Goal: Task Accomplishment & Management: Manage account settings

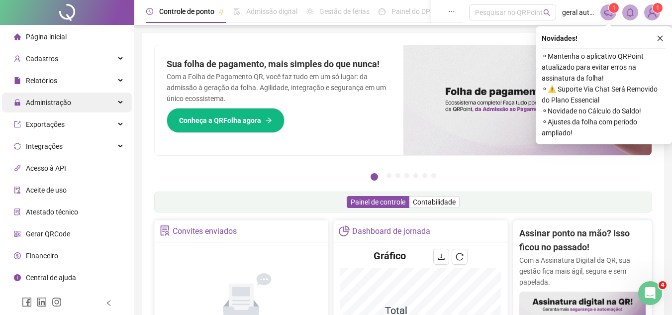
click at [64, 105] on span "Administração" at bounding box center [48, 103] width 45 height 8
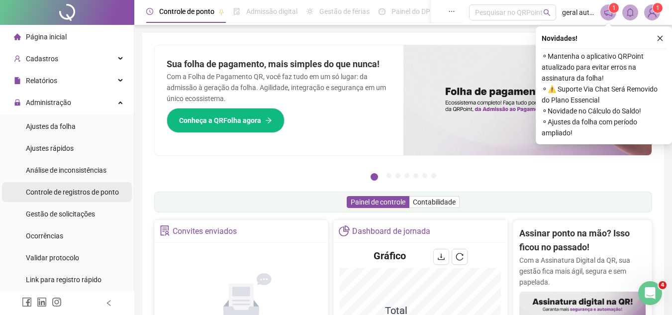
click at [53, 191] on span "Controle de registros de ponto" at bounding box center [72, 192] width 93 height 8
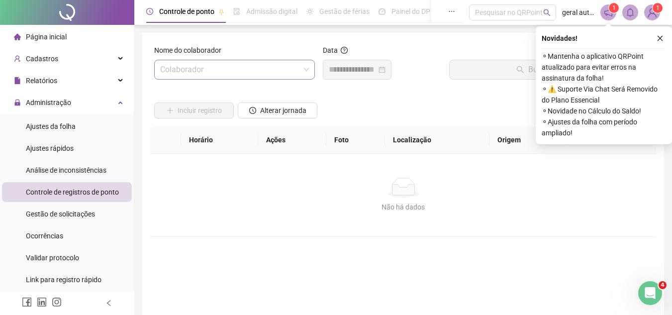
click at [193, 73] on input "search" at bounding box center [230, 69] width 140 height 19
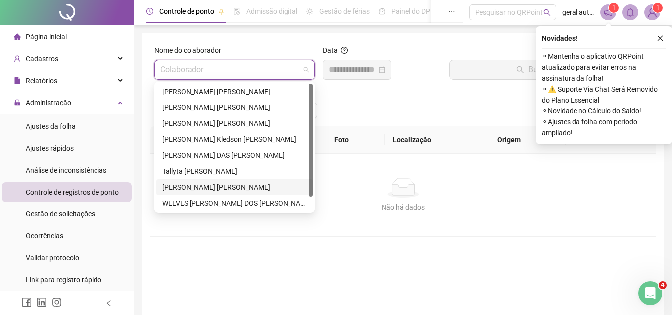
drag, startPoint x: 190, startPoint y: 185, endPoint x: 279, endPoint y: 153, distance: 94.6
click at [190, 185] on div "[PERSON_NAME] [PERSON_NAME]" at bounding box center [234, 187] width 145 height 11
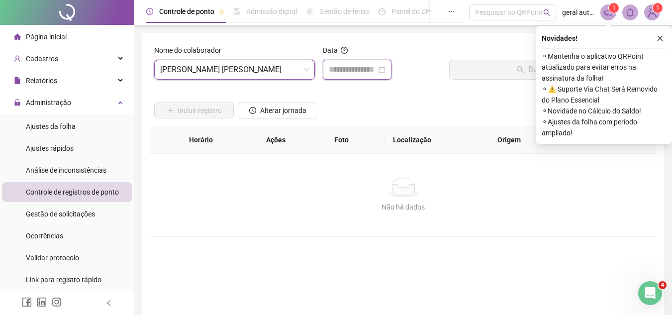
click at [357, 75] on input at bounding box center [353, 70] width 48 height 12
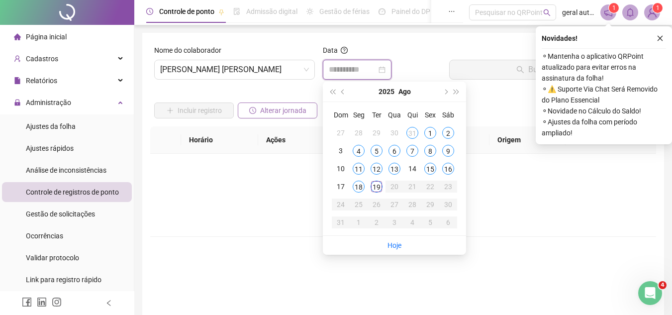
type input "**********"
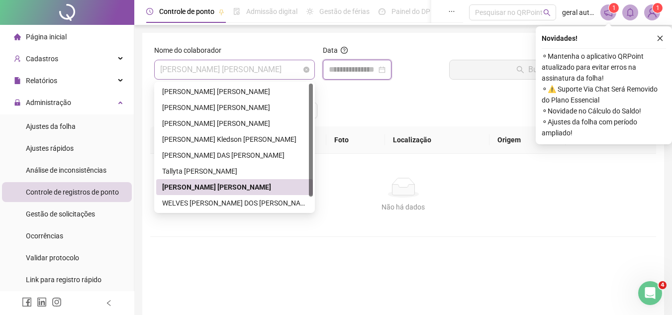
click at [240, 69] on span "[PERSON_NAME] [PERSON_NAME]" at bounding box center [234, 69] width 149 height 19
click at [193, 201] on div "WELVES [PERSON_NAME] DOS [PERSON_NAME]" at bounding box center [234, 203] width 145 height 11
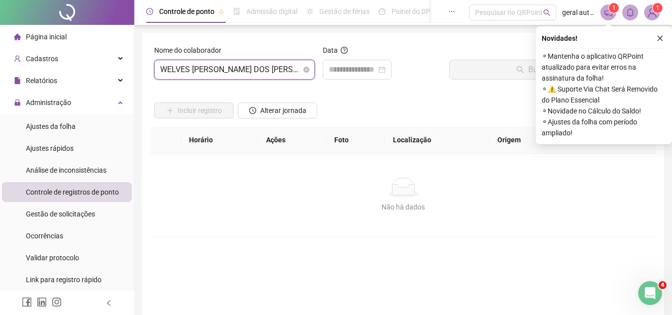
click at [192, 69] on span "WELVES [PERSON_NAME] DOS [PERSON_NAME]" at bounding box center [234, 69] width 149 height 19
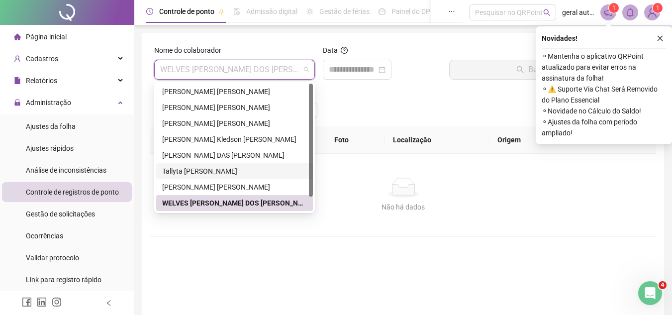
drag, startPoint x: 182, startPoint y: 174, endPoint x: 188, endPoint y: 172, distance: 6.6
click at [186, 173] on div "Tallyta [PERSON_NAME]" at bounding box center [234, 171] width 145 height 11
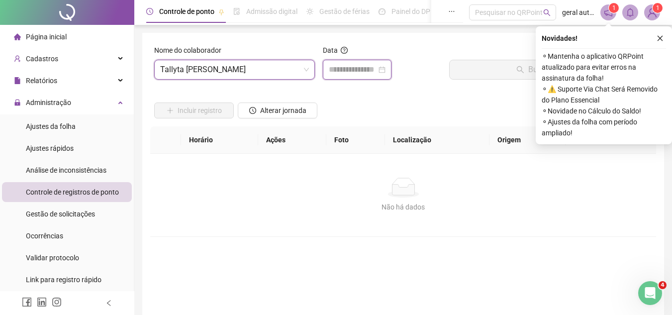
click at [345, 73] on input at bounding box center [353, 70] width 48 height 12
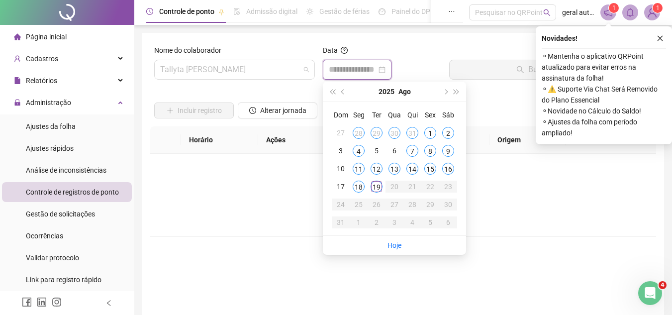
drag, startPoint x: 183, startPoint y: 69, endPoint x: 185, endPoint y: 120, distance: 51.3
click at [184, 71] on span "Tallyta [PERSON_NAME]" at bounding box center [234, 69] width 149 height 19
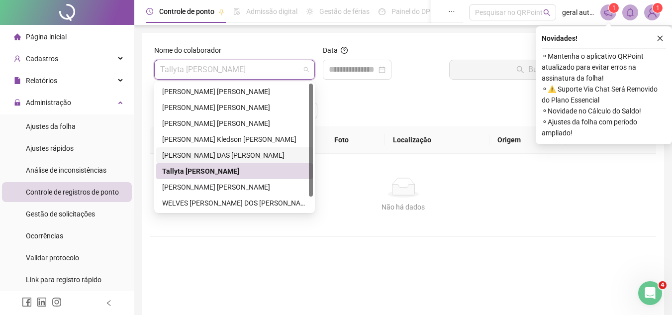
drag, startPoint x: 178, startPoint y: 157, endPoint x: 263, endPoint y: 125, distance: 90.2
click at [179, 156] on div "[PERSON_NAME] DAS [PERSON_NAME]" at bounding box center [234, 155] width 145 height 11
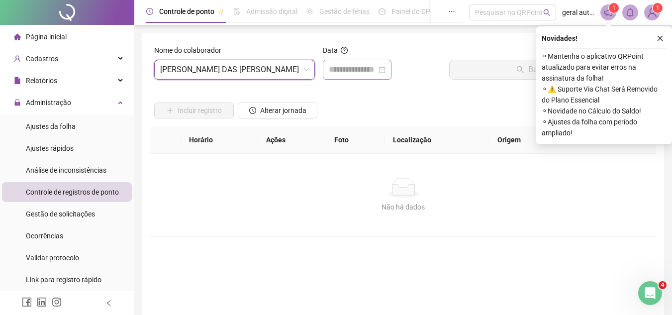
click at [327, 75] on div at bounding box center [357, 70] width 69 height 20
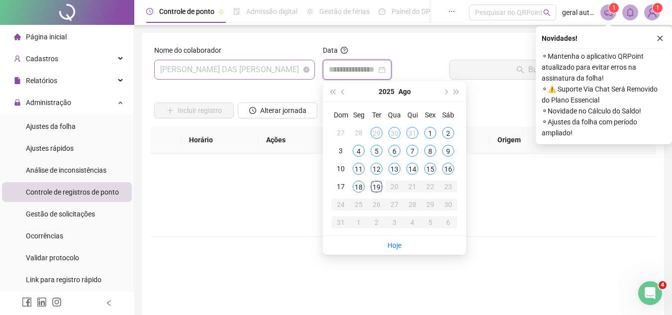
drag, startPoint x: 199, startPoint y: 72, endPoint x: 193, endPoint y: 99, distance: 28.0
click at [199, 71] on span "[PERSON_NAME] DAS [PERSON_NAME]" at bounding box center [234, 69] width 149 height 19
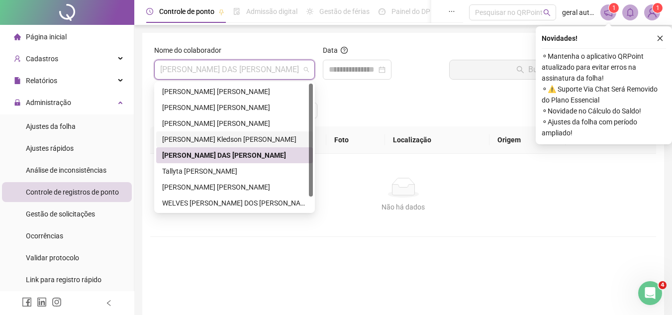
click at [181, 141] on div "[PERSON_NAME] Kledson [PERSON_NAME]" at bounding box center [234, 139] width 145 height 11
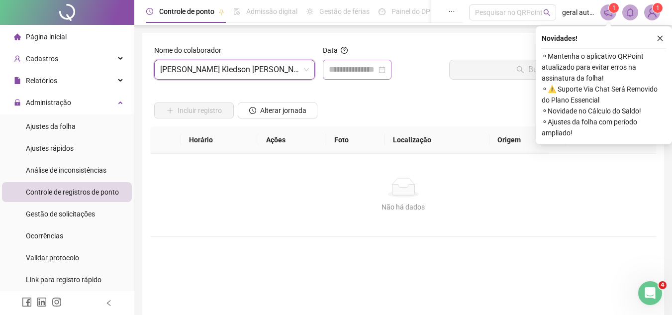
click at [338, 77] on div at bounding box center [357, 70] width 69 height 20
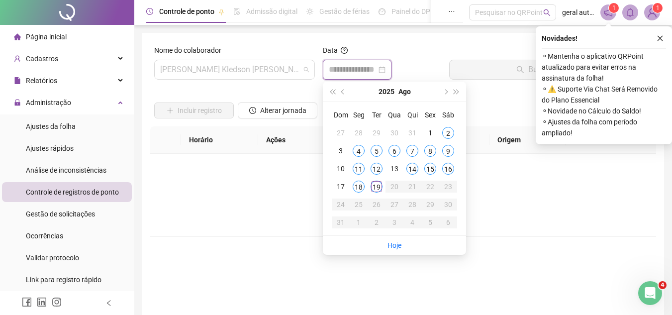
drag, startPoint x: 199, startPoint y: 67, endPoint x: 208, endPoint y: 85, distance: 19.8
click at [199, 68] on span "[PERSON_NAME] Kledson [PERSON_NAME]" at bounding box center [234, 69] width 149 height 19
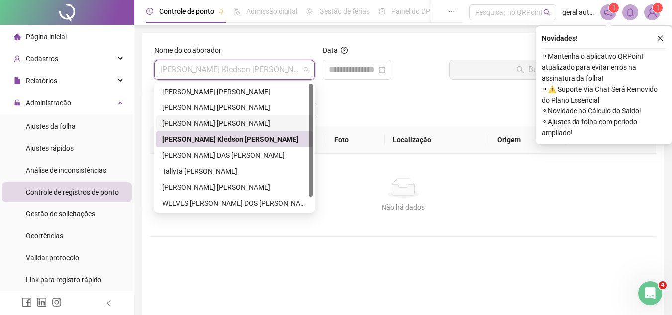
click at [191, 123] on div "[PERSON_NAME] [PERSON_NAME]" at bounding box center [234, 123] width 145 height 11
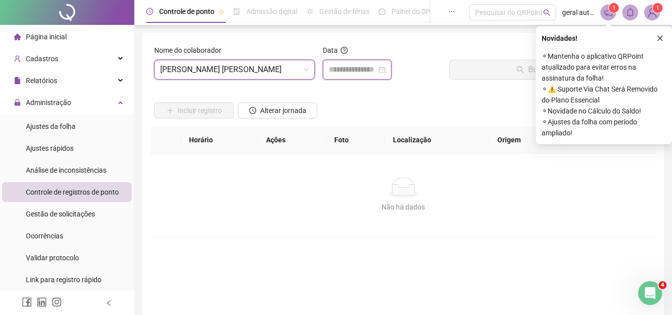
click at [342, 70] on input at bounding box center [353, 70] width 48 height 12
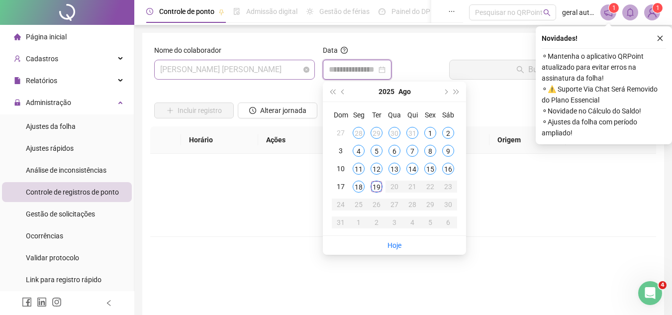
click at [192, 75] on span "[PERSON_NAME] [PERSON_NAME]" at bounding box center [234, 69] width 149 height 19
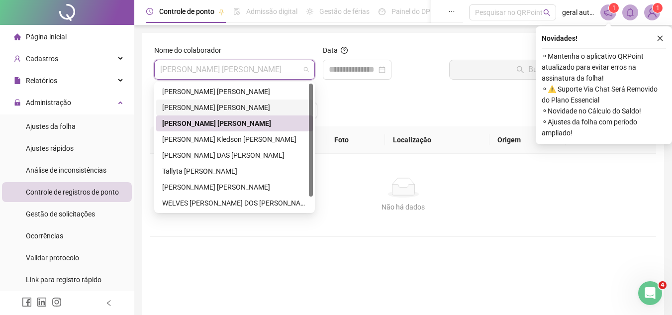
drag, startPoint x: 187, startPoint y: 105, endPoint x: 220, endPoint y: 103, distance: 33.9
click at [190, 105] on div "[PERSON_NAME] [PERSON_NAME]" at bounding box center [234, 107] width 145 height 11
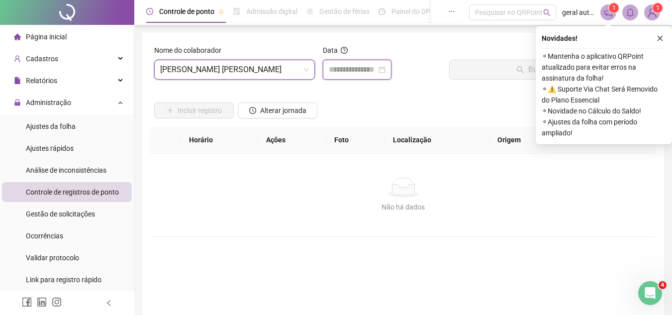
drag, startPoint x: 349, startPoint y: 69, endPoint x: 324, endPoint y: 70, distance: 24.9
click at [349, 69] on input at bounding box center [353, 70] width 48 height 12
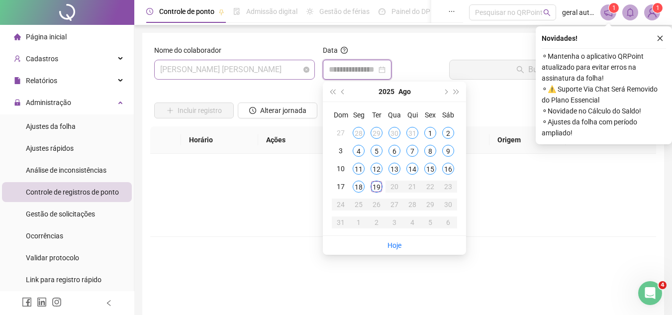
click at [233, 69] on span "[PERSON_NAME] [PERSON_NAME]" at bounding box center [234, 69] width 149 height 19
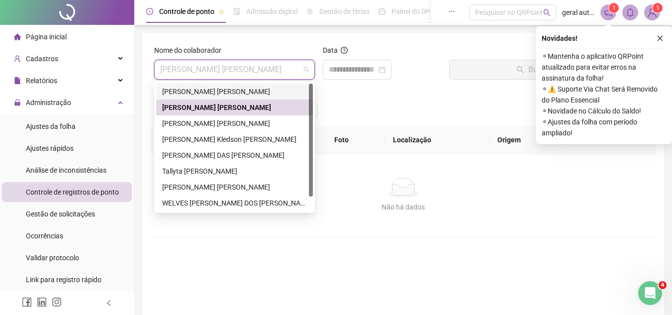
drag, startPoint x: 203, startPoint y: 92, endPoint x: 209, endPoint y: 95, distance: 7.4
click at [204, 93] on div "[PERSON_NAME] [PERSON_NAME]" at bounding box center [234, 91] width 145 height 11
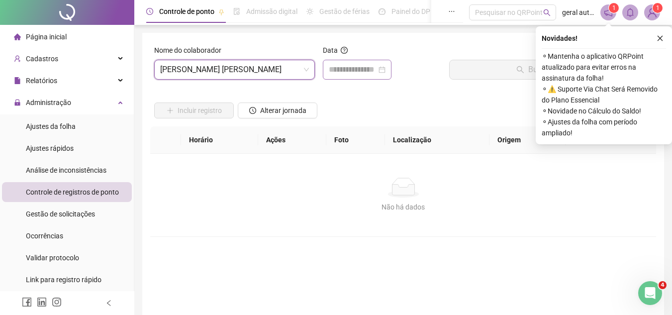
click at [344, 76] on div at bounding box center [357, 70] width 69 height 20
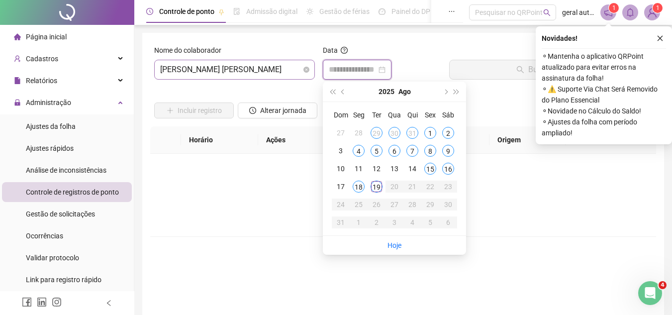
click at [201, 67] on span "[PERSON_NAME] [PERSON_NAME]" at bounding box center [234, 69] width 149 height 19
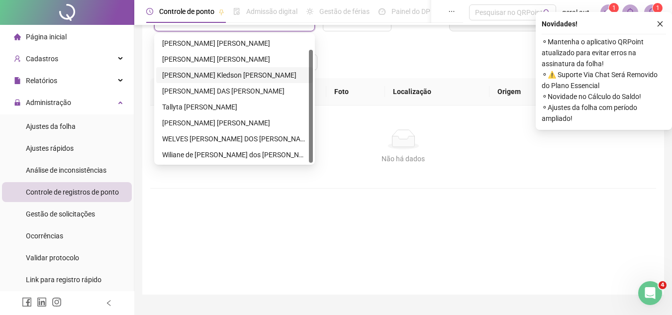
scroll to position [50, 0]
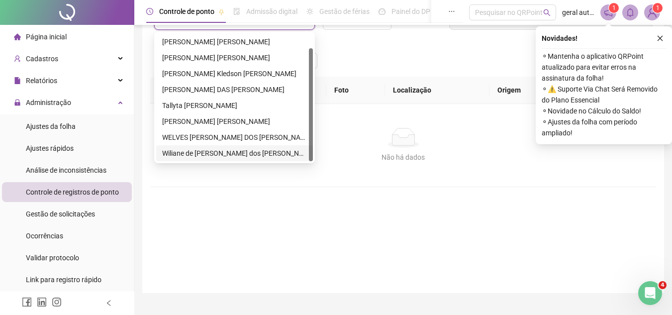
click at [199, 153] on div "Wiliane de [PERSON_NAME] dos [PERSON_NAME]" at bounding box center [234, 153] width 145 height 11
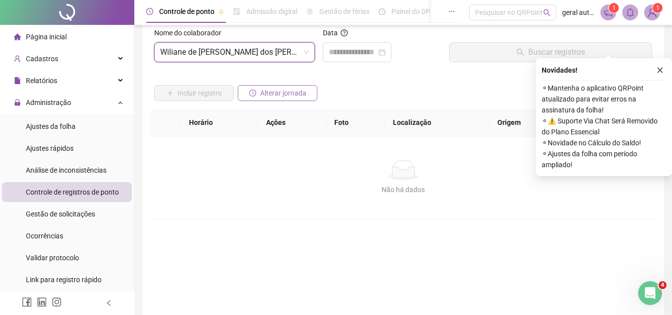
scroll to position [0, 0]
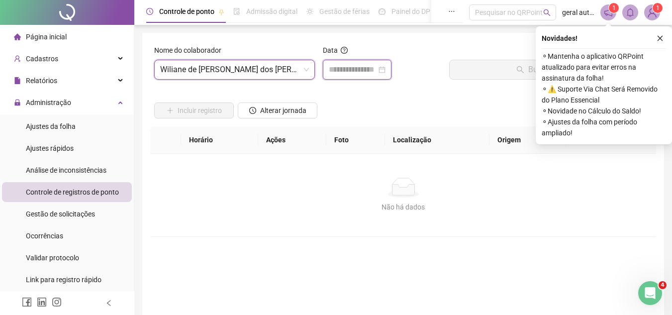
click at [346, 71] on input at bounding box center [353, 70] width 48 height 12
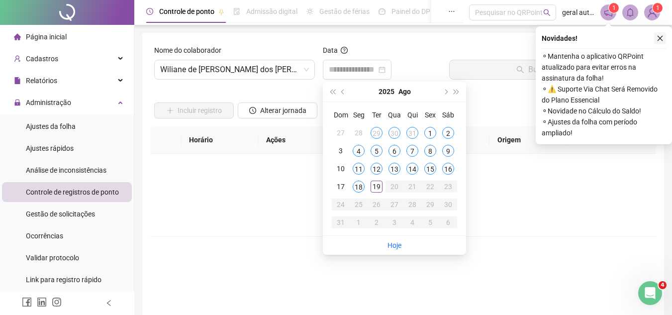
click at [659, 39] on icon "close" at bounding box center [660, 38] width 5 height 5
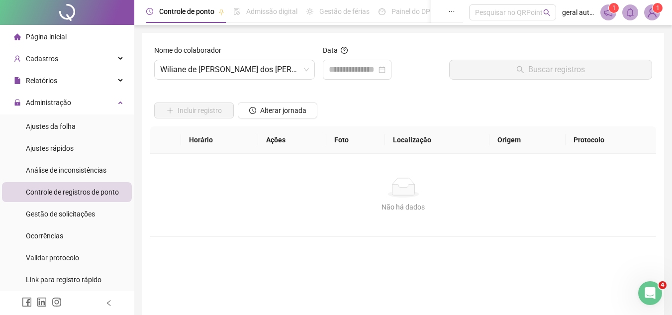
click at [55, 42] on div "Página inicial" at bounding box center [40, 37] width 53 height 20
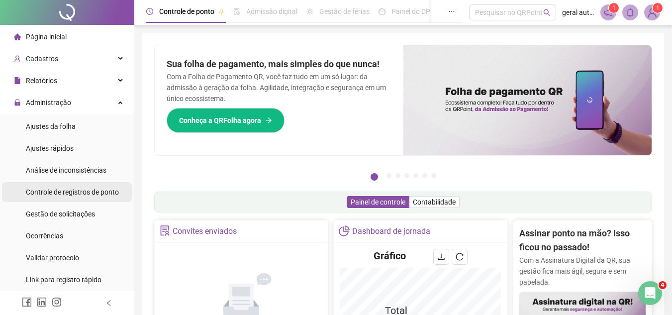
click at [88, 194] on span "Controle de registros de ponto" at bounding box center [72, 192] width 93 height 8
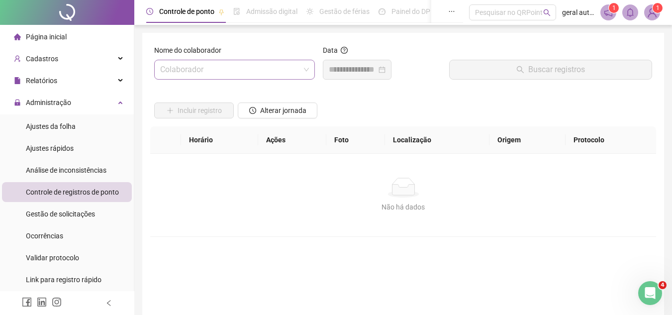
click at [202, 71] on input "search" at bounding box center [230, 69] width 140 height 19
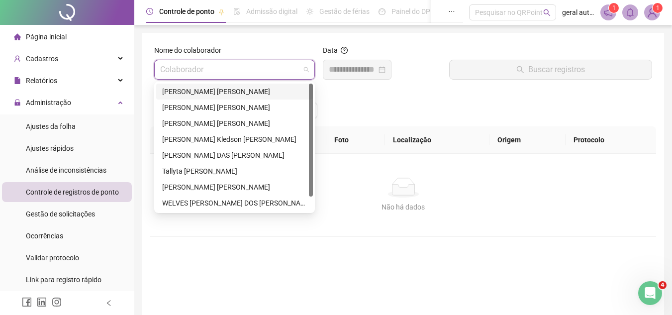
click at [209, 89] on div "[PERSON_NAME] [PERSON_NAME]" at bounding box center [234, 91] width 145 height 11
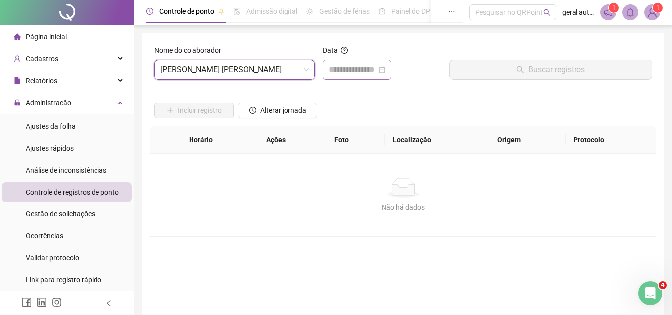
click at [392, 79] on div at bounding box center [357, 70] width 69 height 20
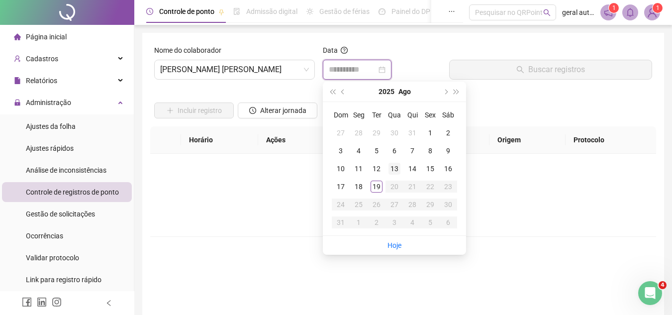
type input "**********"
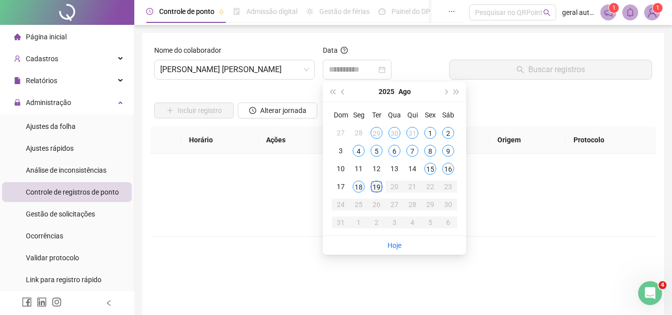
click at [381, 188] on div "19" at bounding box center [377, 187] width 12 height 12
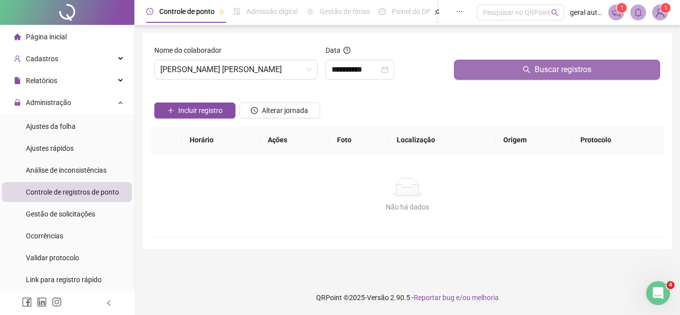
click at [485, 67] on button "Buscar registros" at bounding box center [557, 70] width 206 height 20
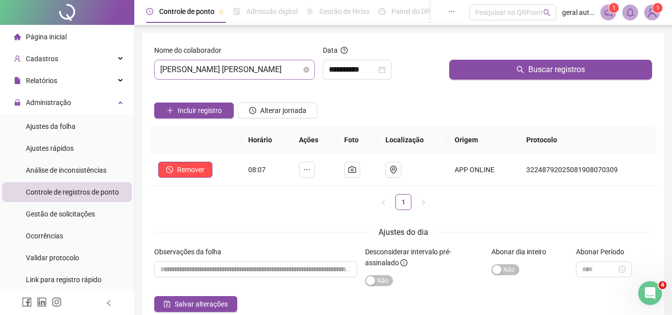
click at [228, 65] on span "[PERSON_NAME] [PERSON_NAME]" at bounding box center [234, 69] width 149 height 19
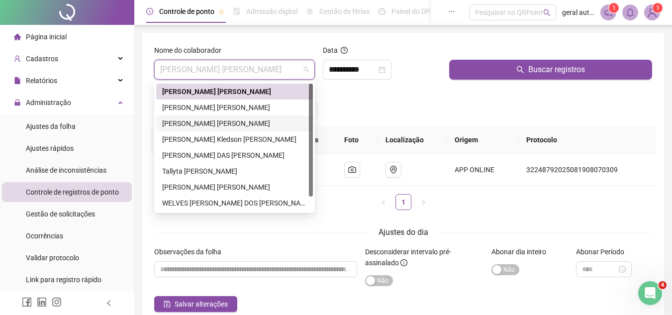
click at [212, 123] on div "[PERSON_NAME] [PERSON_NAME]" at bounding box center [234, 123] width 145 height 11
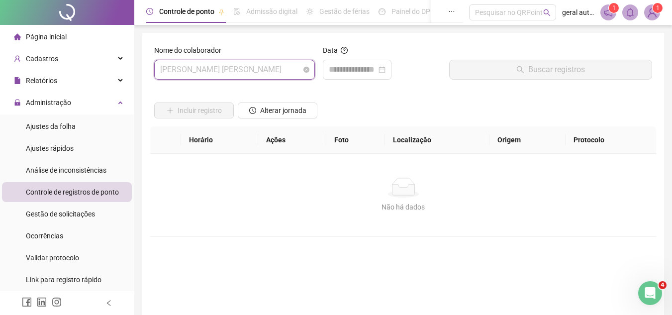
click at [219, 70] on span "[PERSON_NAME] [PERSON_NAME]" at bounding box center [234, 69] width 149 height 19
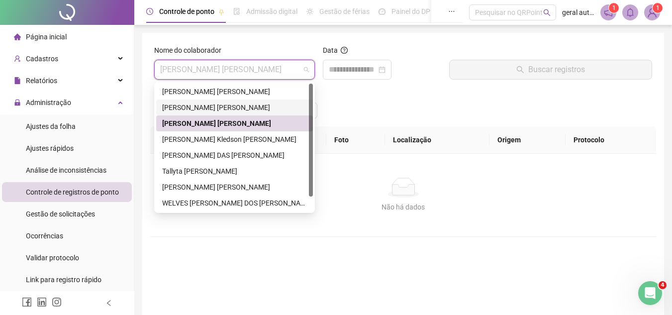
drag, startPoint x: 210, startPoint y: 106, endPoint x: 282, endPoint y: 93, distance: 73.4
click at [213, 106] on div "[PERSON_NAME] [PERSON_NAME]" at bounding box center [234, 107] width 145 height 11
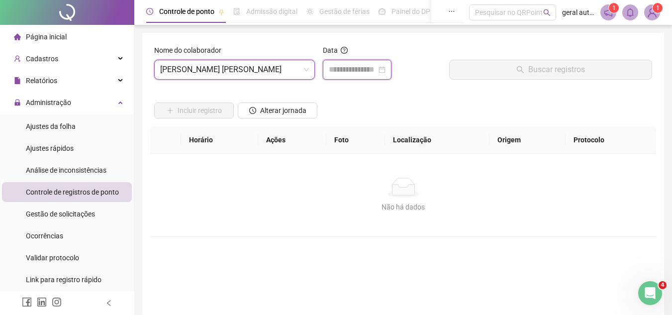
click at [352, 71] on input at bounding box center [353, 70] width 48 height 12
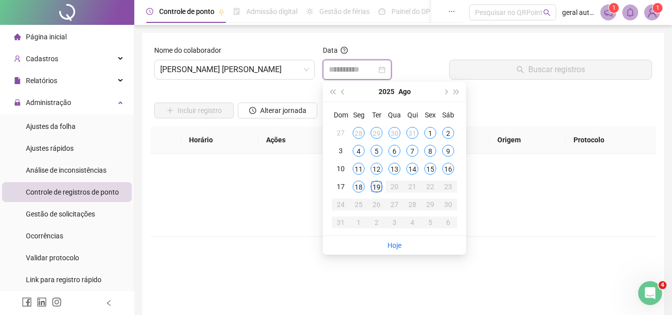
type input "**********"
click at [376, 185] on div "19" at bounding box center [377, 187] width 12 height 12
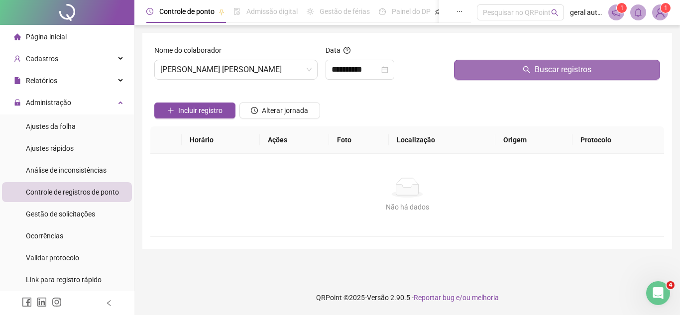
click at [469, 67] on button "Buscar registros" at bounding box center [557, 70] width 206 height 20
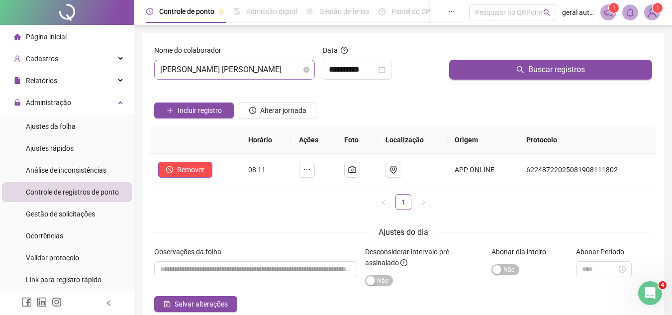
click at [219, 70] on span "[PERSON_NAME] [PERSON_NAME]" at bounding box center [234, 69] width 149 height 19
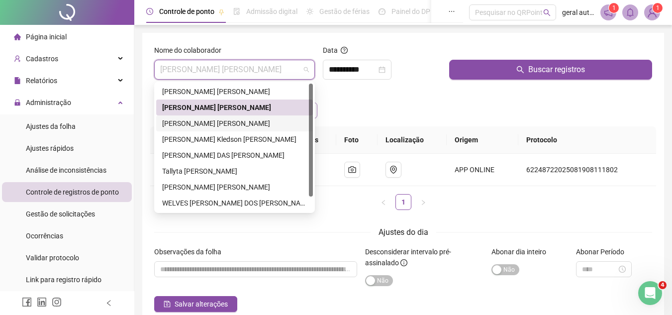
drag, startPoint x: 189, startPoint y: 126, endPoint x: 238, endPoint y: 110, distance: 51.8
click at [189, 125] on div "[PERSON_NAME] [PERSON_NAME]" at bounding box center [234, 123] width 145 height 11
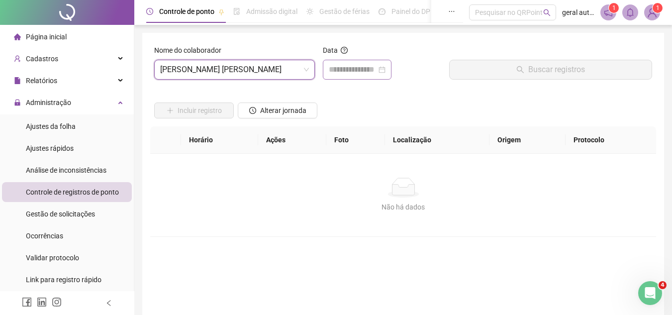
click at [347, 79] on div at bounding box center [357, 70] width 69 height 20
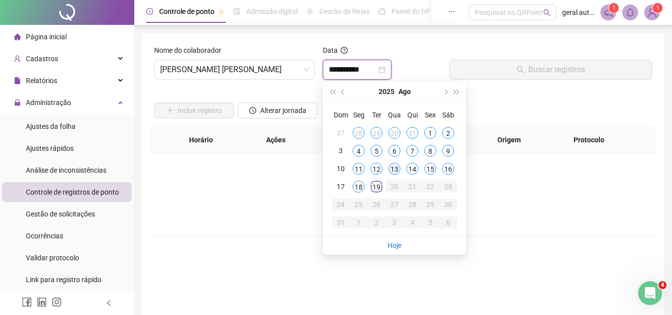
type input "**********"
click at [383, 186] on td "19" at bounding box center [377, 187] width 18 height 18
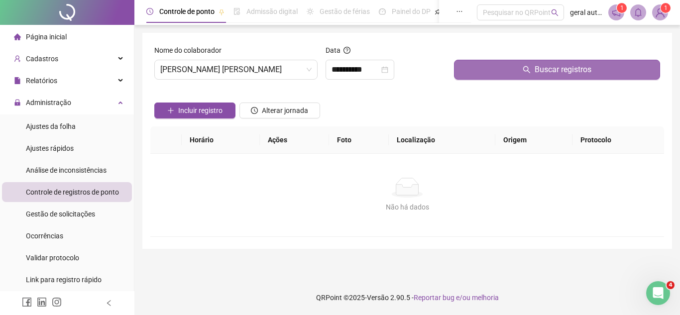
click at [484, 73] on button "Buscar registros" at bounding box center [557, 70] width 206 height 20
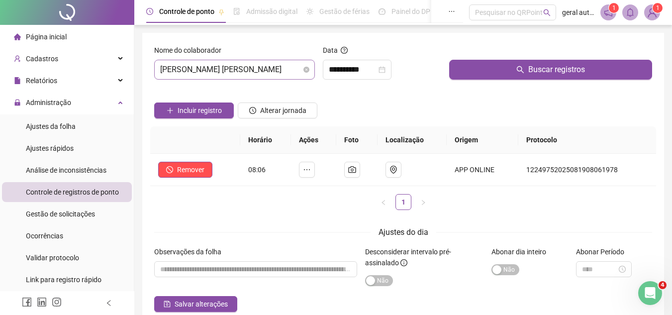
click at [192, 66] on span "[PERSON_NAME] [PERSON_NAME]" at bounding box center [234, 69] width 149 height 19
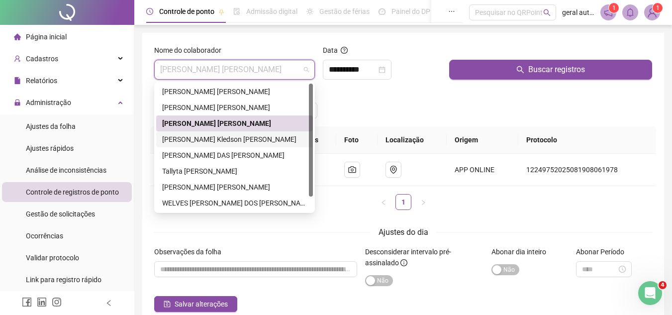
click at [172, 144] on div "[PERSON_NAME] Kledson [PERSON_NAME]" at bounding box center [234, 139] width 145 height 11
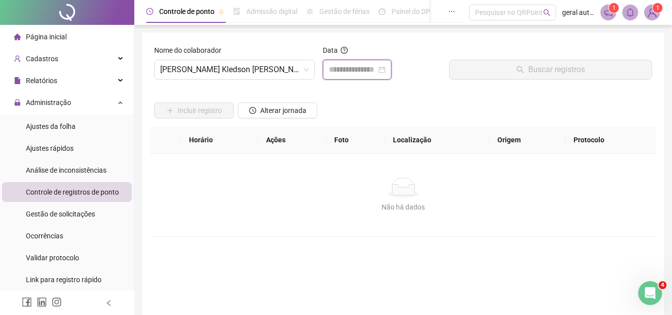
click at [355, 72] on input at bounding box center [353, 70] width 48 height 12
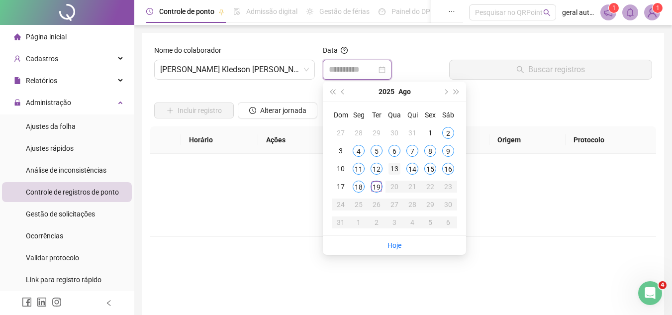
type input "**********"
drag, startPoint x: 383, startPoint y: 194, endPoint x: 395, endPoint y: 171, distance: 25.6
click at [382, 194] on td "19" at bounding box center [377, 187] width 18 height 18
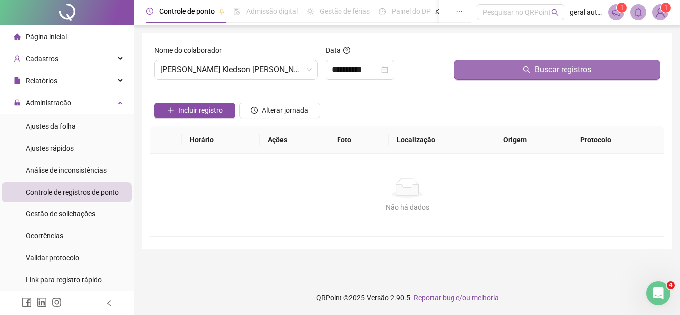
click at [480, 72] on button "Buscar registros" at bounding box center [557, 70] width 206 height 20
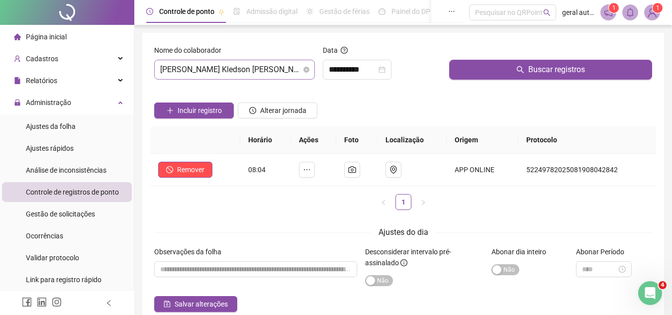
click at [237, 73] on span "[PERSON_NAME] Kledson [PERSON_NAME]" at bounding box center [234, 69] width 149 height 19
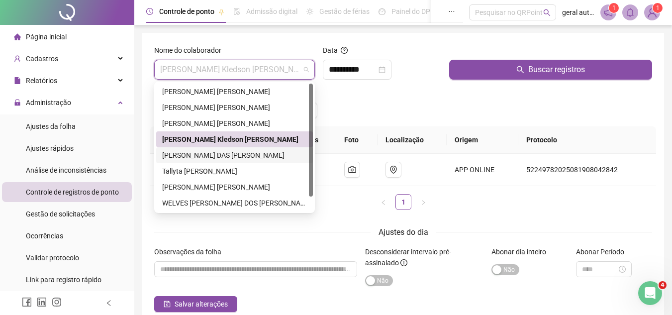
click at [200, 156] on div "[PERSON_NAME] DAS [PERSON_NAME]" at bounding box center [234, 155] width 145 height 11
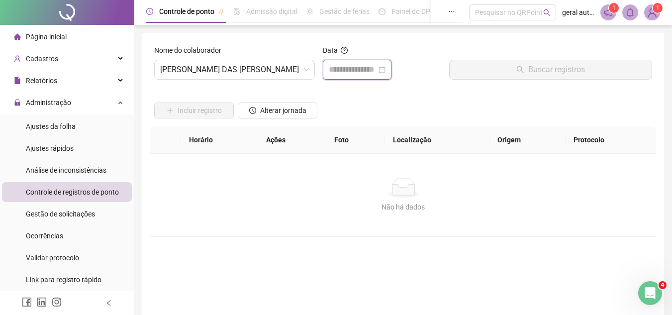
click at [377, 64] on input at bounding box center [353, 70] width 48 height 12
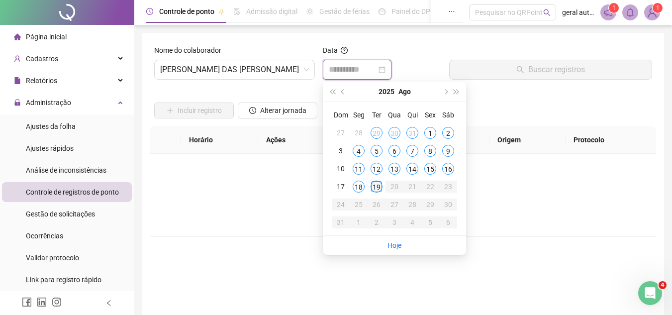
type input "**********"
click at [378, 189] on div "19" at bounding box center [377, 187] width 12 height 12
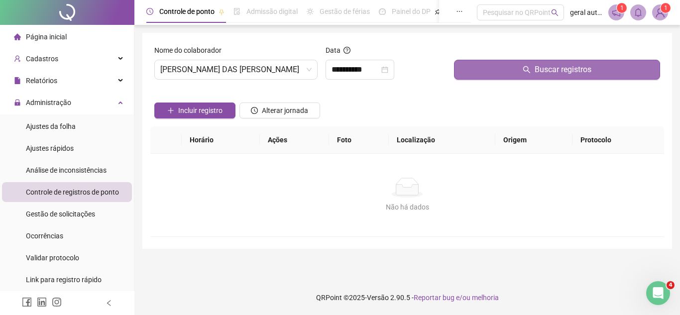
click at [475, 62] on button "Buscar registros" at bounding box center [557, 70] width 206 height 20
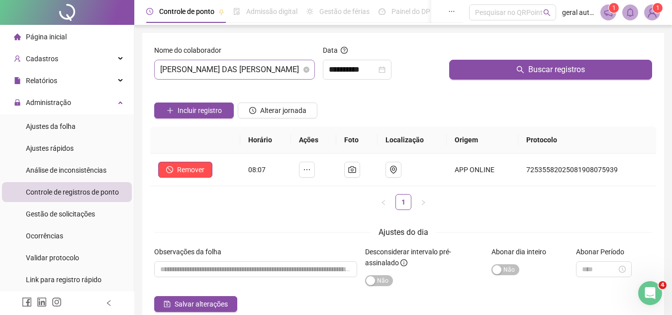
click at [267, 74] on span "[PERSON_NAME] DAS [PERSON_NAME]" at bounding box center [234, 69] width 149 height 19
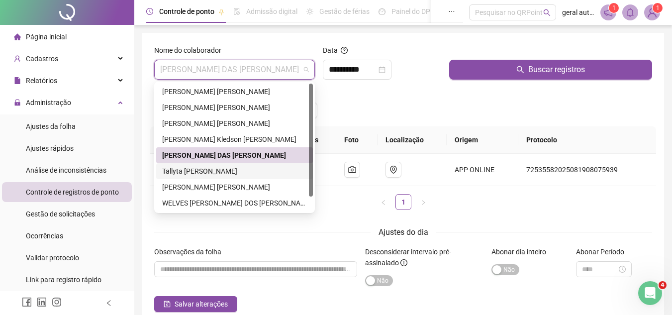
click at [202, 172] on div "Tallyta [PERSON_NAME]" at bounding box center [234, 171] width 145 height 11
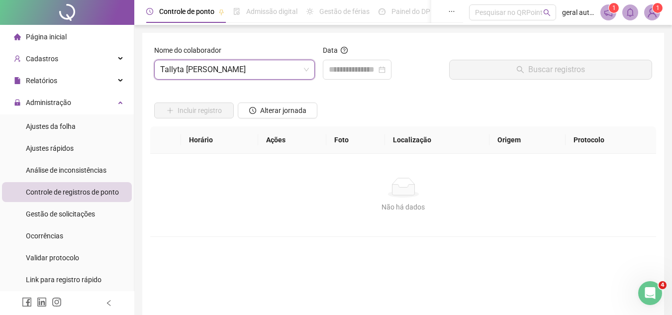
click at [342, 80] on div "Data" at bounding box center [382, 66] width 126 height 43
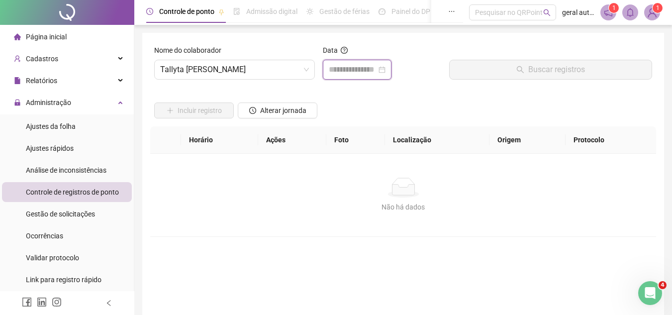
click at [341, 74] on input at bounding box center [353, 70] width 48 height 12
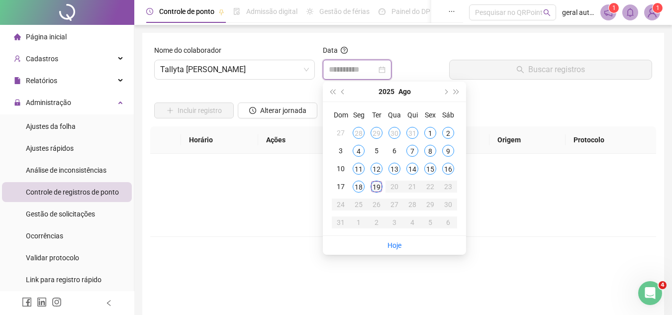
type input "**********"
drag, startPoint x: 376, startPoint y: 187, endPoint x: 427, endPoint y: 106, distance: 94.8
click at [378, 184] on div "19" at bounding box center [377, 187] width 12 height 12
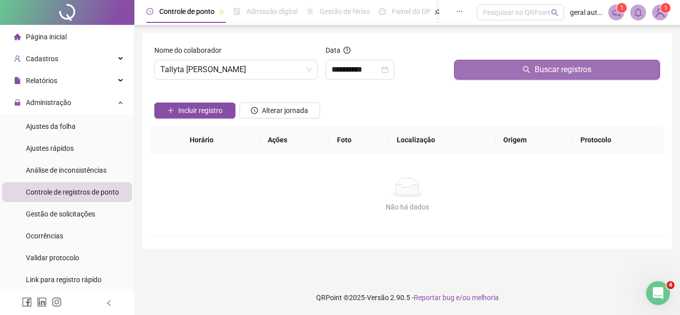
click at [457, 74] on button "Buscar registros" at bounding box center [557, 70] width 206 height 20
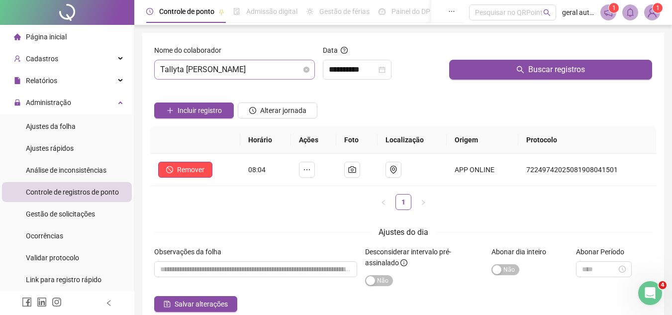
click at [200, 73] on span "Tallyta [PERSON_NAME]" at bounding box center [234, 69] width 149 height 19
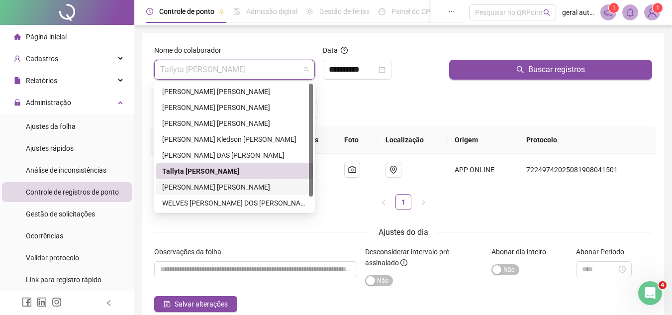
click at [191, 191] on div "[PERSON_NAME] [PERSON_NAME]" at bounding box center [234, 187] width 145 height 11
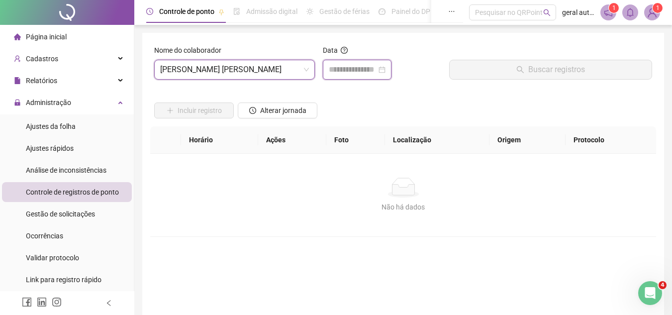
click at [336, 73] on input at bounding box center [353, 70] width 48 height 12
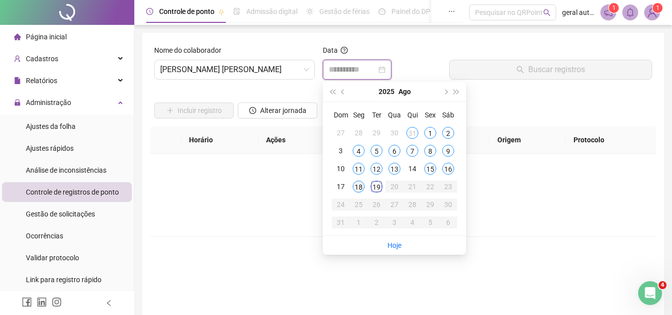
type input "**********"
drag, startPoint x: 376, startPoint y: 193, endPoint x: 407, endPoint y: 155, distance: 49.2
click at [376, 193] on td "19" at bounding box center [377, 187] width 18 height 18
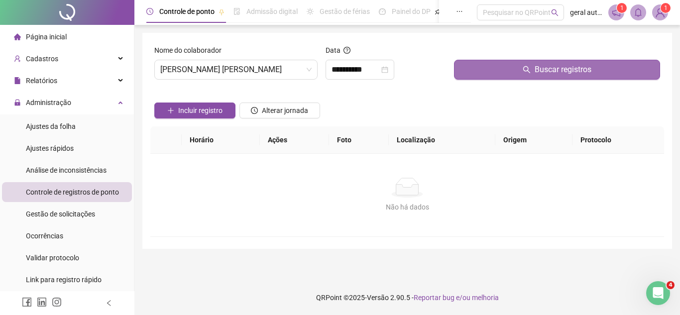
click at [471, 62] on button "Buscar registros" at bounding box center [557, 70] width 206 height 20
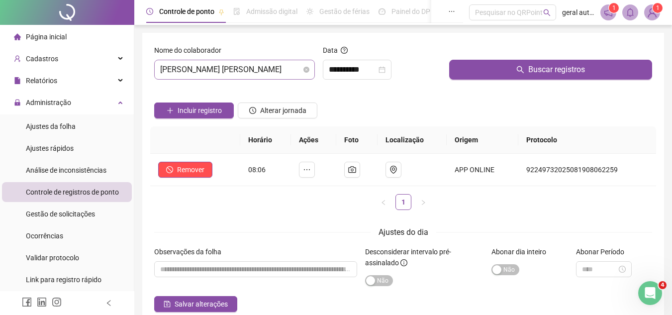
click at [167, 63] on span "[PERSON_NAME] [PERSON_NAME]" at bounding box center [234, 69] width 149 height 19
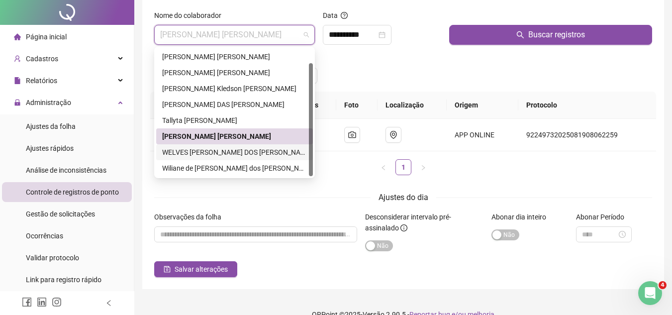
scroll to position [50, 0]
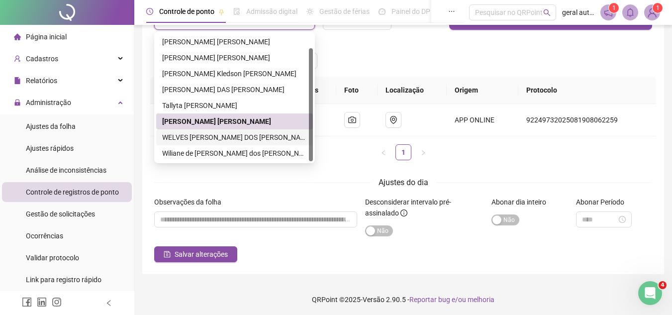
click at [181, 140] on div "WELVES [PERSON_NAME] DOS [PERSON_NAME]" at bounding box center [234, 137] width 145 height 11
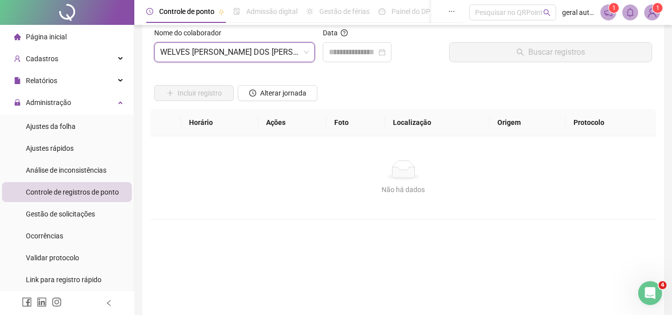
scroll to position [0, 0]
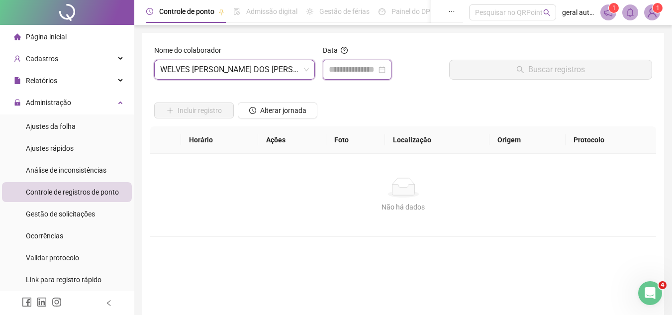
click at [371, 72] on input at bounding box center [353, 70] width 48 height 12
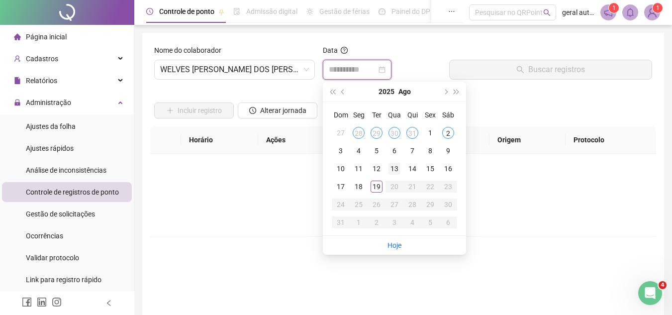
type input "**********"
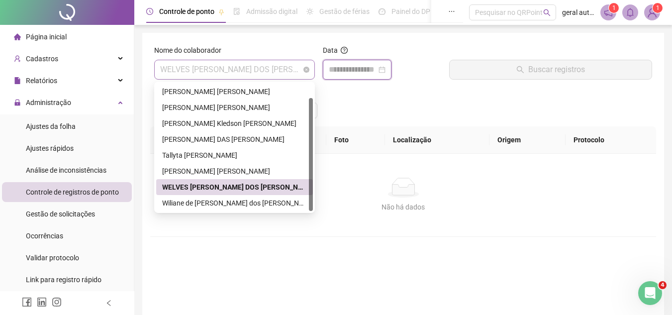
click at [212, 74] on span "WELVES [PERSON_NAME] DOS [PERSON_NAME]" at bounding box center [234, 69] width 149 height 19
click at [192, 204] on div "Wiliane de [PERSON_NAME] dos [PERSON_NAME]" at bounding box center [234, 203] width 145 height 11
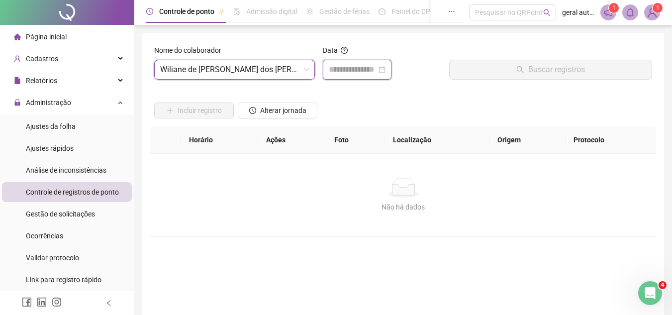
drag, startPoint x: 376, startPoint y: 66, endPoint x: 372, endPoint y: 96, distance: 30.1
click at [375, 67] on input at bounding box center [353, 70] width 48 height 12
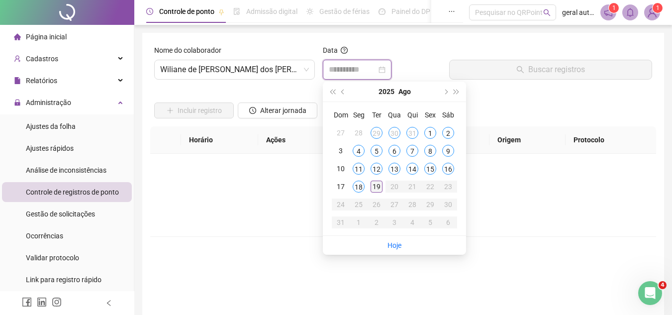
type input "**********"
drag, startPoint x: 376, startPoint y: 183, endPoint x: 403, endPoint y: 181, distance: 26.9
click at [376, 183] on div "19" at bounding box center [377, 187] width 12 height 12
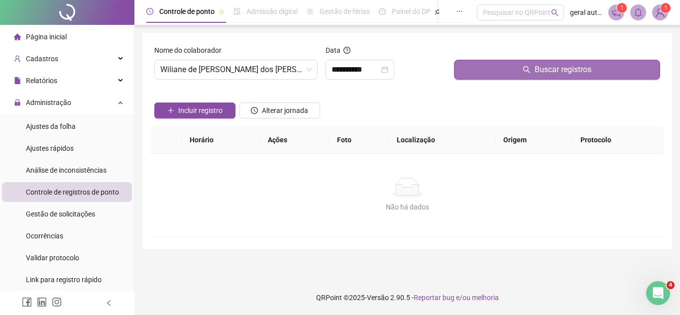
click at [489, 65] on button "Buscar registros" at bounding box center [557, 70] width 206 height 20
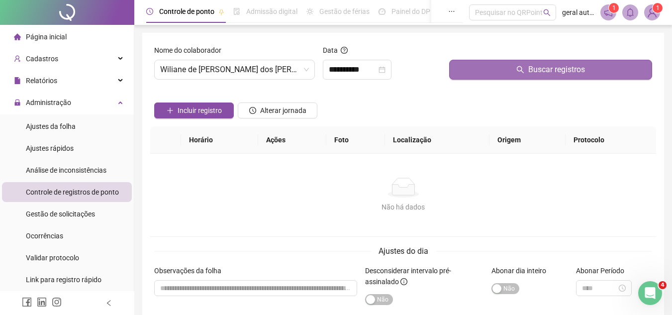
click at [500, 66] on button "Buscar registros" at bounding box center [550, 70] width 203 height 20
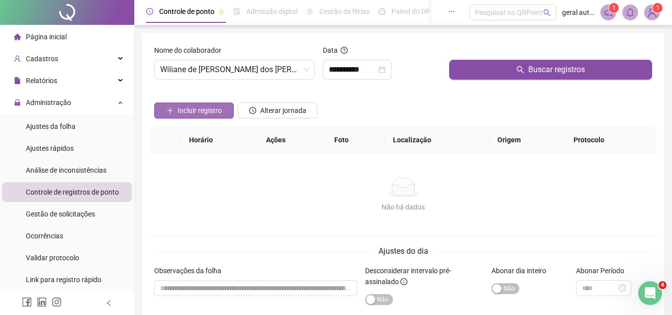
click at [213, 110] on span "Incluir registro" at bounding box center [200, 110] width 44 height 11
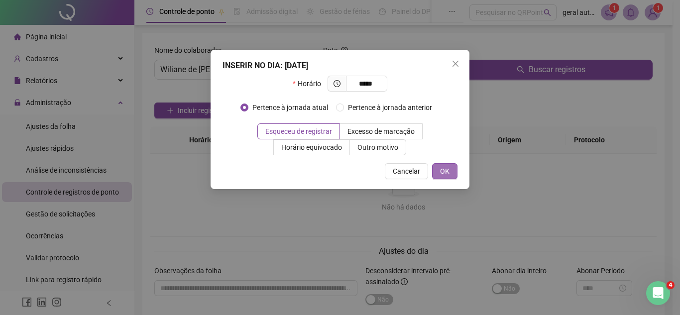
type input "*****"
click at [446, 173] on span "OK" at bounding box center [444, 171] width 9 height 11
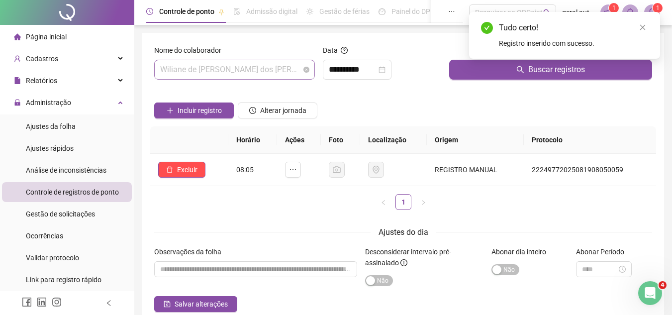
click at [223, 76] on span "Wiliane de [PERSON_NAME] dos [PERSON_NAME]" at bounding box center [234, 69] width 149 height 19
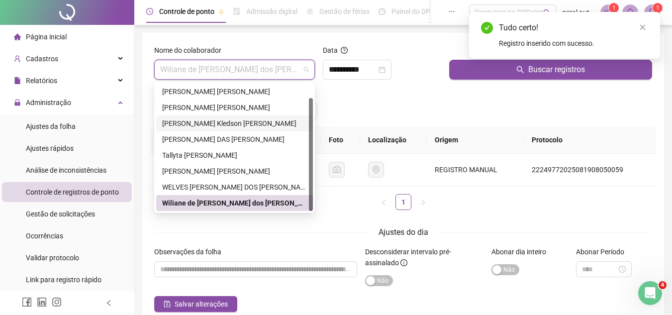
click at [181, 120] on div "[PERSON_NAME] Kledson [PERSON_NAME]" at bounding box center [234, 123] width 145 height 11
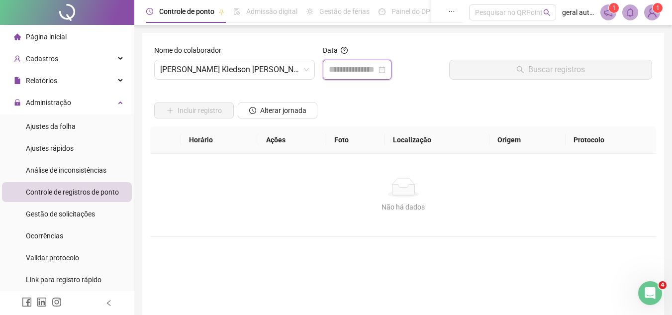
click at [345, 64] on input at bounding box center [353, 70] width 48 height 12
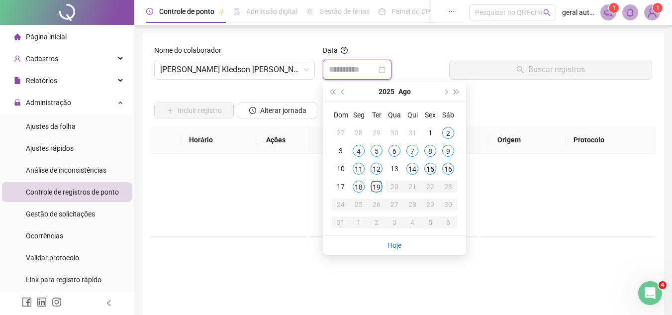
type input "**********"
drag, startPoint x: 429, startPoint y: 167, endPoint x: 436, endPoint y: 143, distance: 24.4
click at [430, 167] on div "15" at bounding box center [430, 169] width 12 height 12
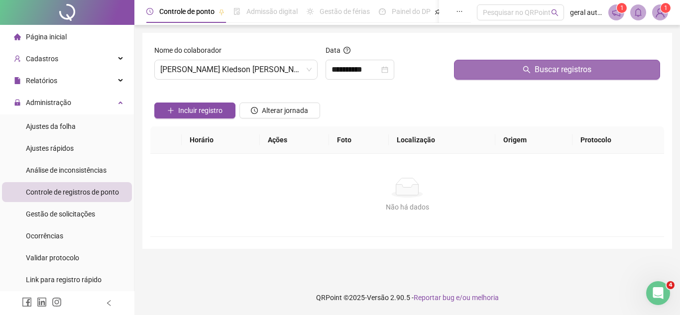
click at [457, 67] on button "Buscar registros" at bounding box center [557, 70] width 206 height 20
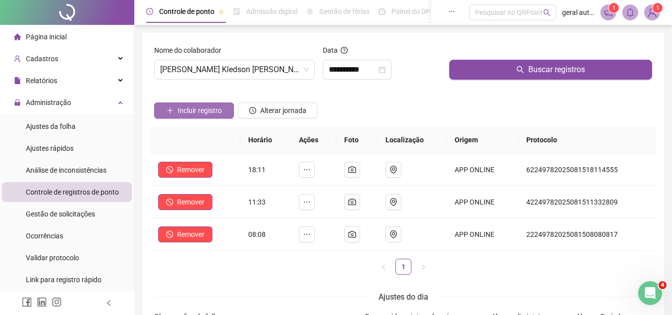
click at [201, 110] on span "Incluir registro" at bounding box center [200, 110] width 44 height 11
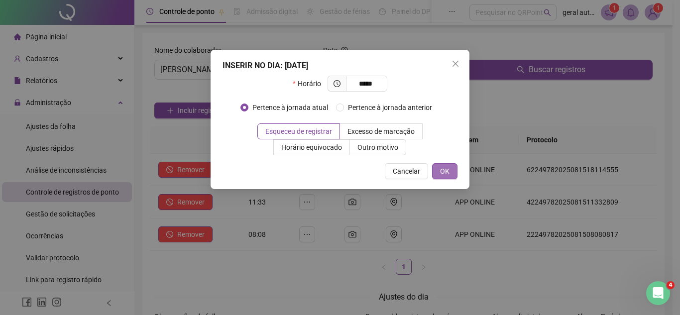
type input "*****"
click at [453, 171] on button "OK" at bounding box center [444, 171] width 25 height 16
